Goal: Navigation & Orientation: Find specific page/section

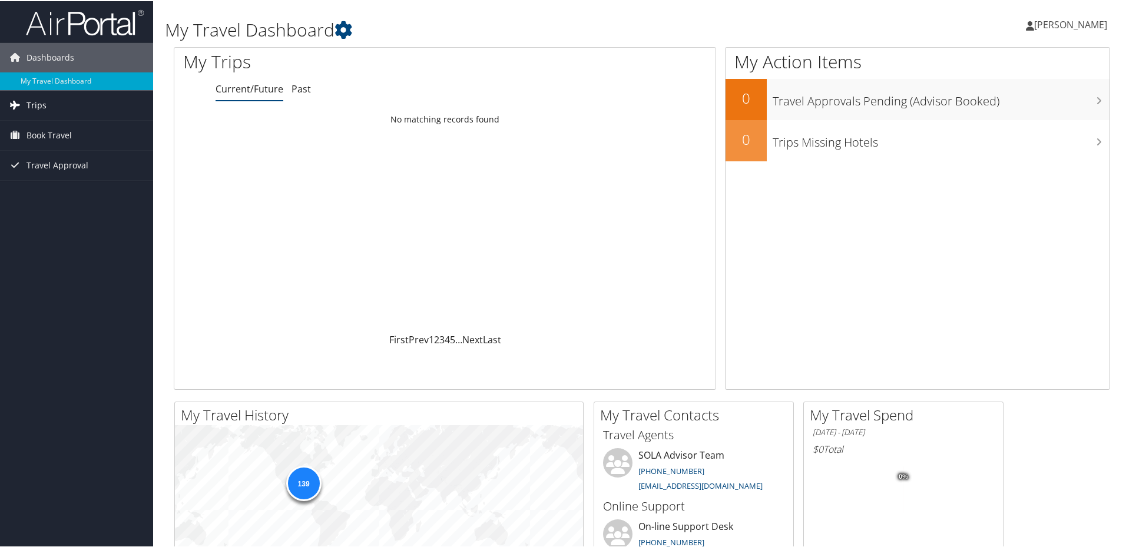
click at [81, 116] on link "Trips" at bounding box center [76, 104] width 153 height 29
click at [74, 129] on link "Current/Future Trips" at bounding box center [76, 128] width 153 height 18
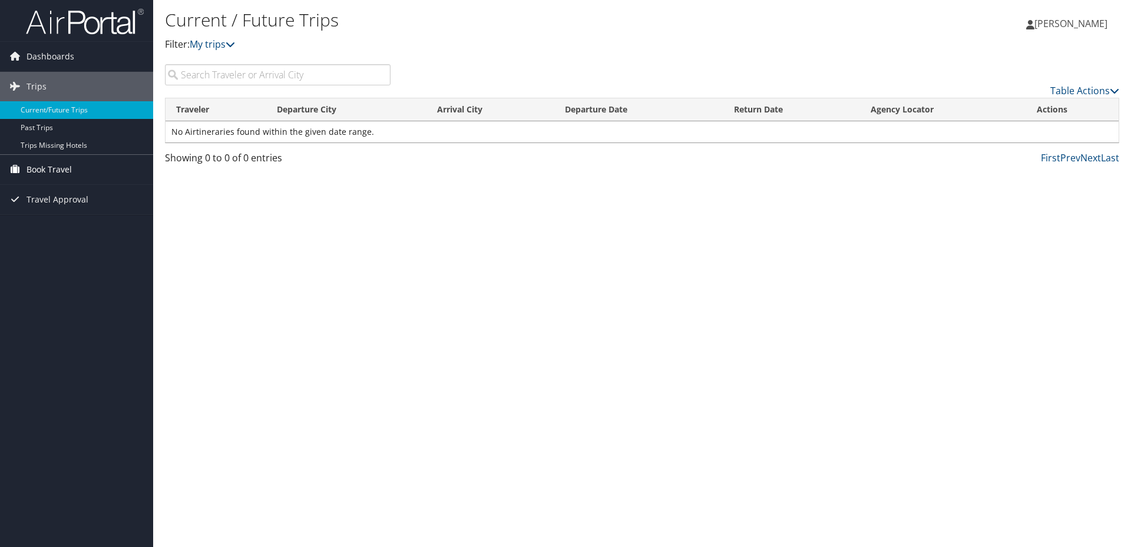
click at [77, 174] on link "Book Travel" at bounding box center [76, 169] width 153 height 29
click at [67, 209] on link "Book/Manage Online Trips" at bounding box center [76, 211] width 153 height 18
